Goal: Find specific page/section: Find specific page/section

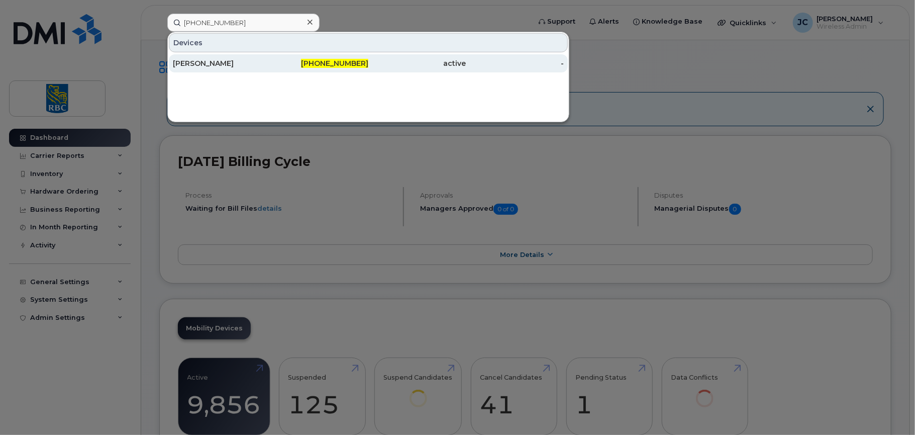
type input "[PHONE_NUMBER]"
click at [193, 60] on div "David Litt" at bounding box center [222, 63] width 98 height 10
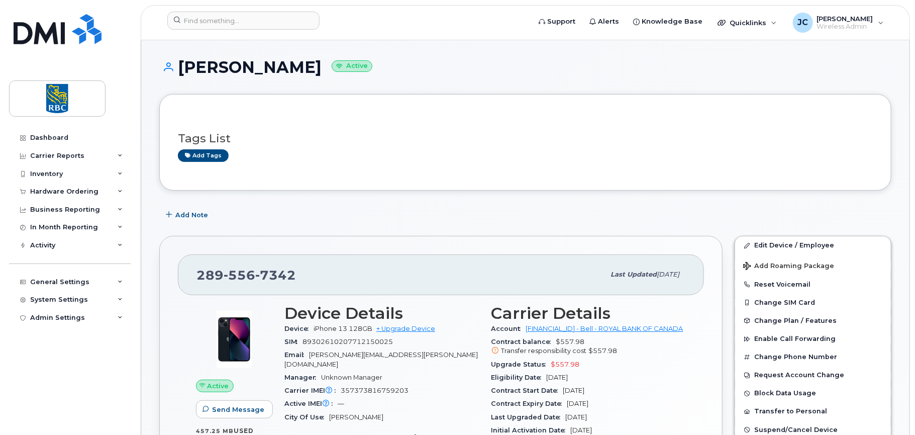
scroll to position [50, 0]
